Goal: Task Accomplishment & Management: Manage account settings

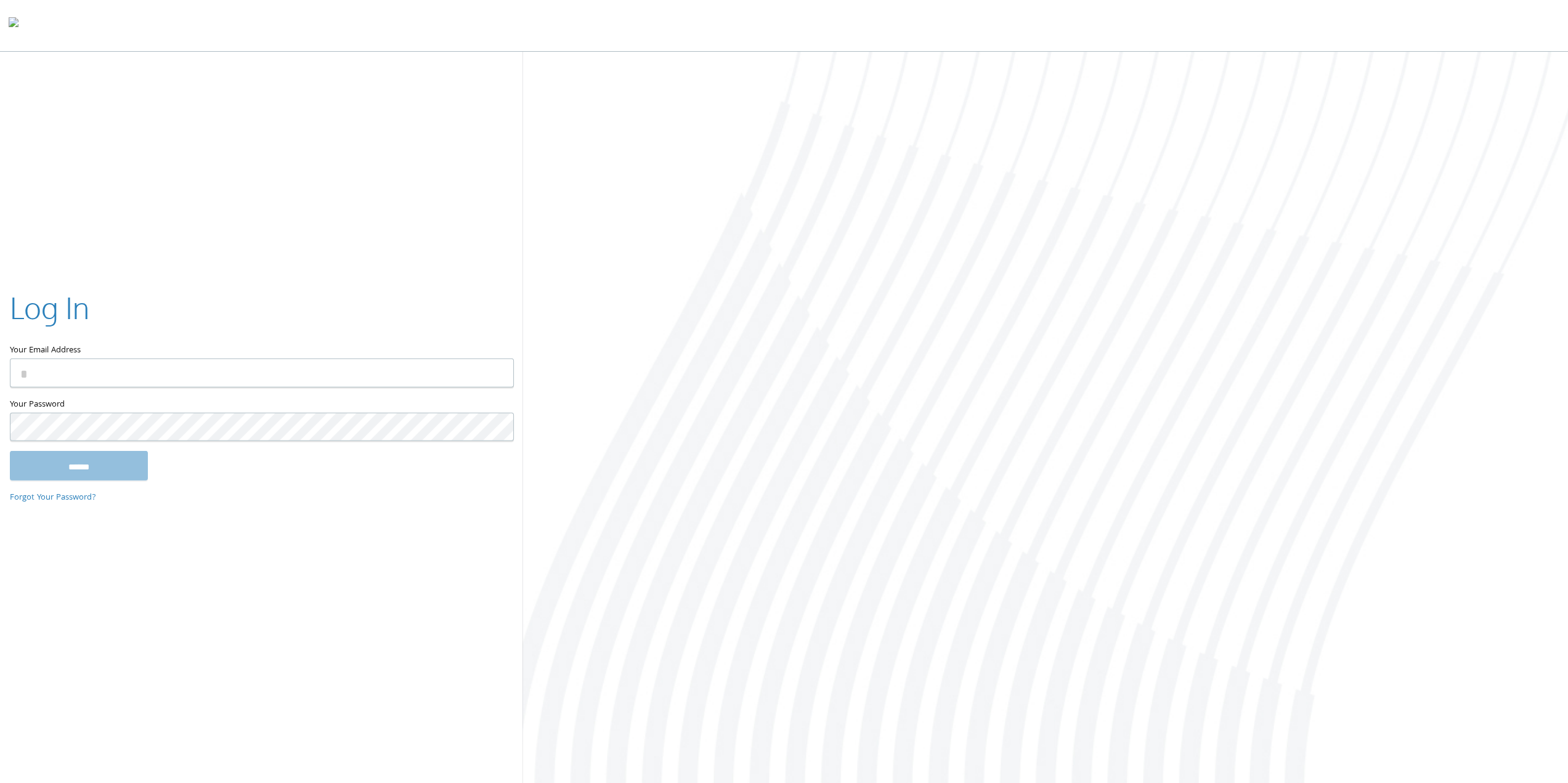
type input "**********"
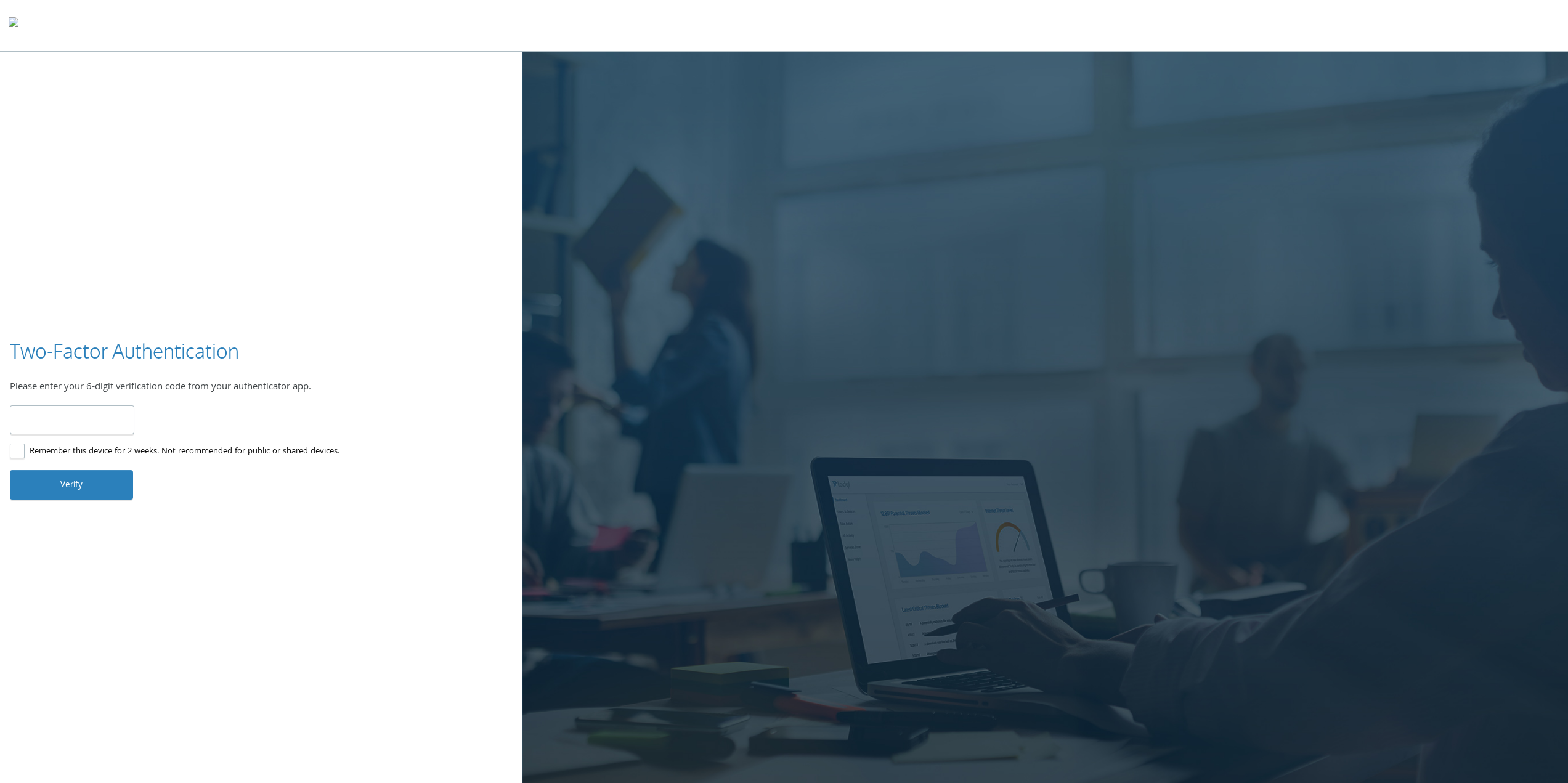
click at [69, 416] on input "number" at bounding box center [72, 419] width 124 height 29
type input "******"
